Goal: Check status: Check status

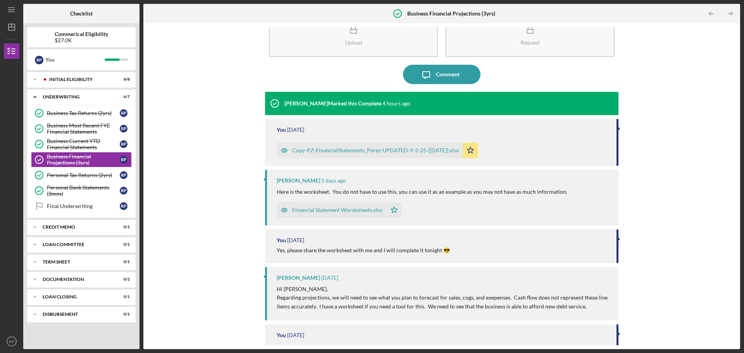
scroll to position [39, 0]
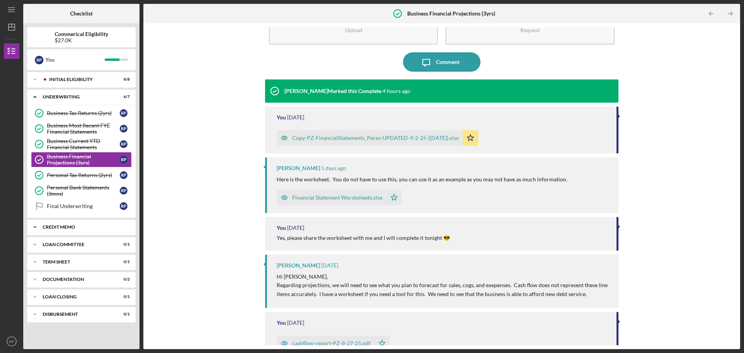
click at [65, 228] on div "CREDIT MEMO" at bounding box center [84, 227] width 83 height 5
click at [65, 243] on div "Credit Memo" at bounding box center [83, 243] width 73 height 6
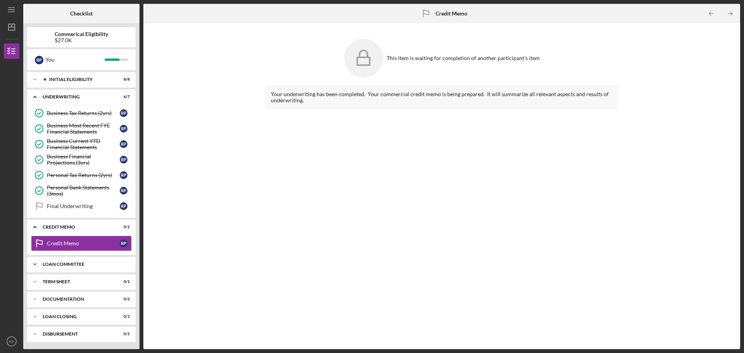
click at [82, 267] on div "Icon/Expander LOAN COMMITTEE 0 / 1" at bounding box center [81, 265] width 109 height 16
click at [72, 283] on div "Final Decision" at bounding box center [83, 281] width 73 height 6
